Goal: Task Accomplishment & Management: Complete application form

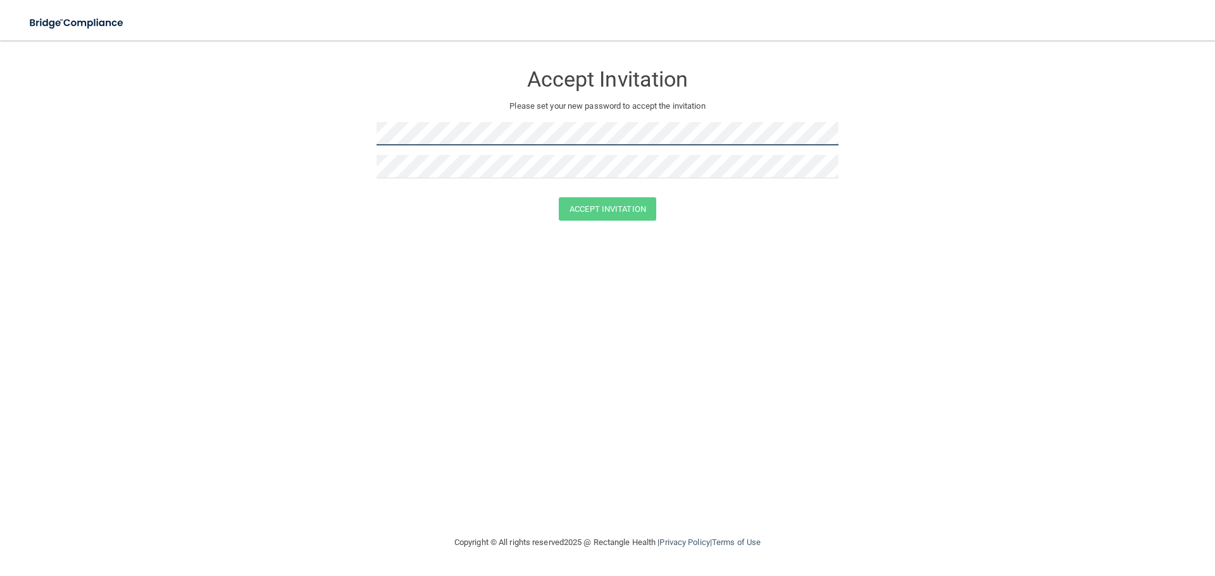
click at [311, 135] on form "Accept Invitation Please set your new password to accept the invitation Accept …" at bounding box center [607, 144] width 1164 height 183
click at [617, 213] on button "Accept Invitation" at bounding box center [607, 208] width 97 height 23
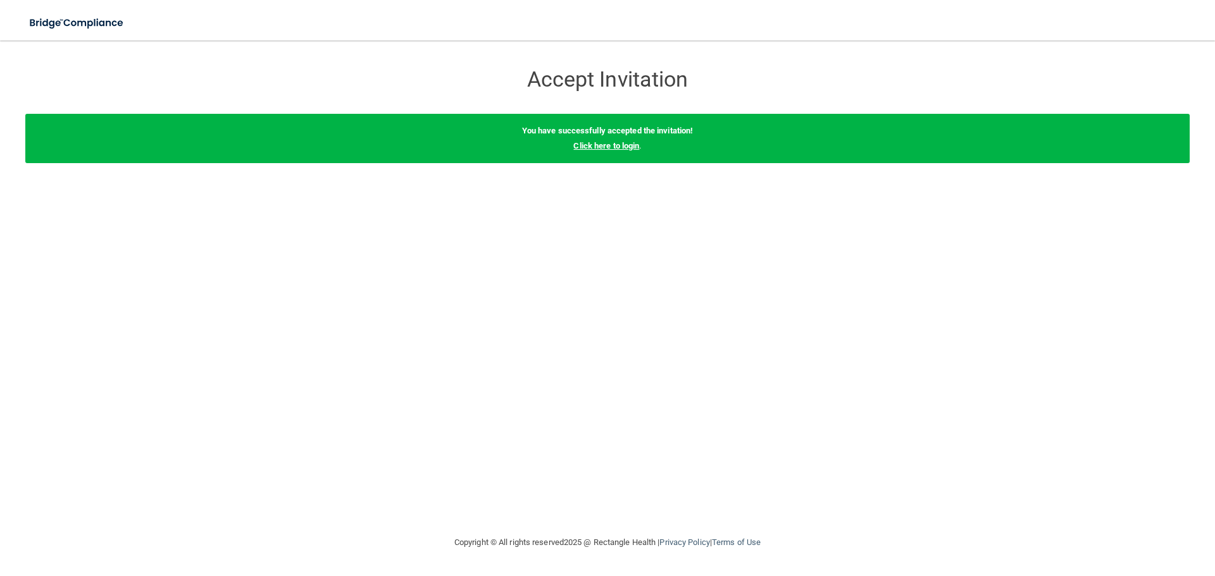
click at [598, 144] on link "Click here to login" at bounding box center [606, 145] width 66 height 9
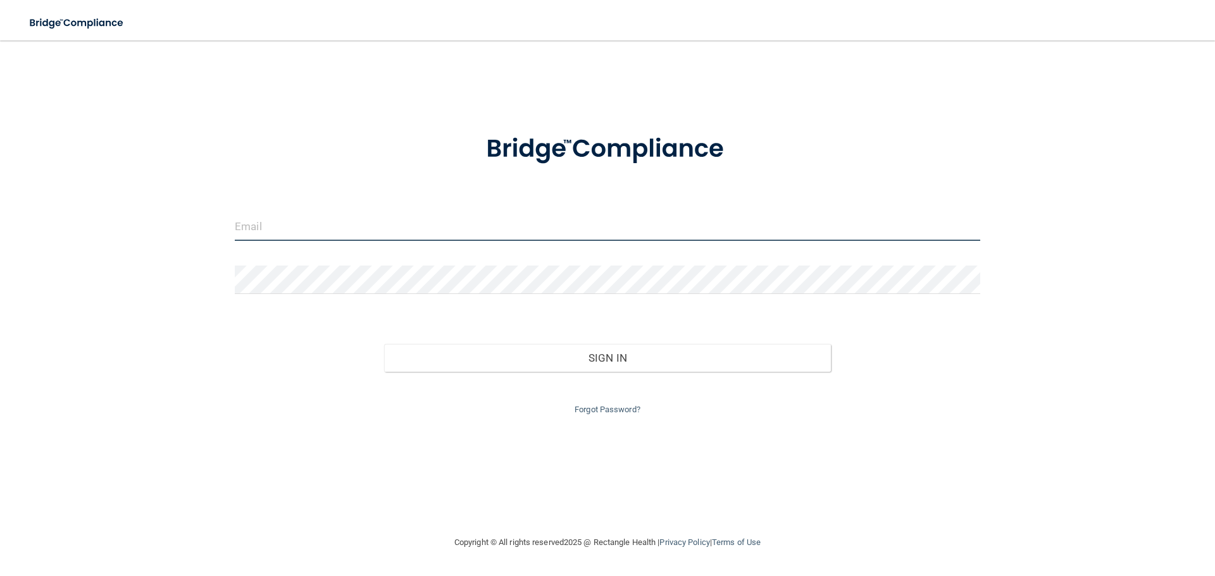
click at [392, 225] on input "email" at bounding box center [607, 227] width 745 height 28
type input "k"
type input "j"
type input "[EMAIL_ADDRESS][DOMAIN_NAME]"
